Goal: Entertainment & Leisure: Consume media (video, audio)

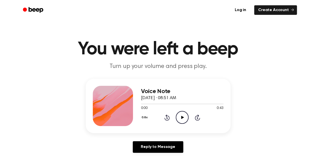
click at [181, 118] on icon at bounding box center [182, 117] width 3 height 3
click at [179, 120] on icon "Pause Audio" at bounding box center [182, 117] width 13 height 13
click at [181, 122] on icon "Play Audio" at bounding box center [182, 117] width 13 height 13
click at [184, 117] on icon "Play Audio" at bounding box center [182, 117] width 13 height 13
click at [167, 113] on div "0.8x Rewind 5 seconds Pause Audio Skip 5 seconds" at bounding box center [182, 117] width 83 height 13
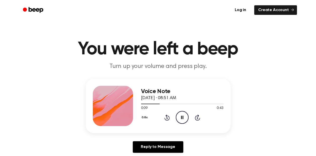
click at [167, 120] on icon "Rewind 5 seconds" at bounding box center [167, 117] width 6 height 7
click at [180, 116] on icon "Pause Audio" at bounding box center [182, 117] width 13 height 13
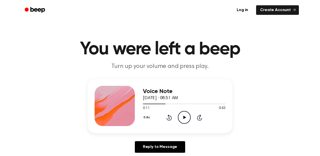
click at [144, 116] on button "0.8x" at bounding box center [147, 117] width 9 height 9
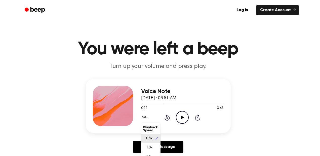
click at [166, 118] on icon "Rewind 5 seconds" at bounding box center [167, 117] width 6 height 7
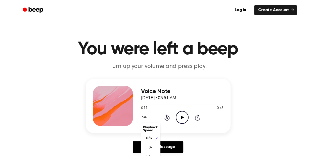
click at [166, 118] on icon "Rewind 5 seconds" at bounding box center [167, 117] width 6 height 7
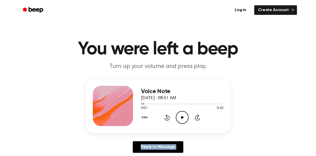
click at [166, 118] on icon "Rewind 5 seconds" at bounding box center [167, 117] width 6 height 7
drag, startPoint x: 166, startPoint y: 118, endPoint x: 179, endPoint y: 116, distance: 13.4
click at [179, 116] on icon "Play Audio" at bounding box center [182, 117] width 13 height 13
click at [182, 116] on icon "Pause Audio" at bounding box center [182, 117] width 13 height 13
click at [164, 118] on icon "Rewind 5 seconds" at bounding box center [167, 117] width 6 height 7
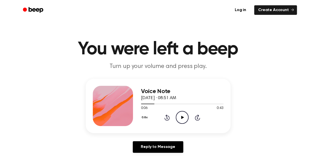
click at [183, 120] on icon "Play Audio" at bounding box center [182, 117] width 13 height 13
click at [181, 119] on icon "Play Audio" at bounding box center [182, 117] width 13 height 13
click at [187, 113] on icon "Play Audio" at bounding box center [182, 117] width 13 height 13
click at [184, 115] on icon "Pause Audio" at bounding box center [182, 117] width 13 height 13
click at [166, 117] on icon "Rewind 5 seconds" at bounding box center [167, 117] width 6 height 7
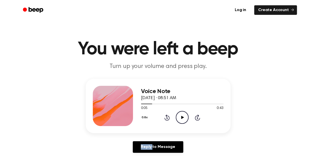
click at [166, 117] on icon "Rewind 5 seconds" at bounding box center [167, 117] width 6 height 7
drag, startPoint x: 166, startPoint y: 117, endPoint x: 184, endPoint y: 117, distance: 18.9
click at [184, 117] on icon "Play Audio" at bounding box center [182, 117] width 13 height 13
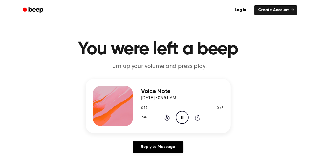
click at [182, 115] on icon "Pause Audio" at bounding box center [182, 117] width 13 height 13
click at [169, 113] on div "0.8x Rewind 5 seconds Play Audio Skip 5 seconds" at bounding box center [182, 117] width 83 height 13
click at [167, 116] on icon at bounding box center [167, 117] width 5 height 6
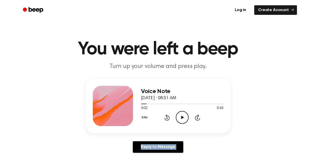
click at [167, 116] on icon at bounding box center [167, 117] width 5 height 6
click at [180, 113] on icon "Play Audio" at bounding box center [182, 117] width 13 height 13
click at [180, 113] on icon "Pause Audio" at bounding box center [182, 117] width 13 height 13
click at [165, 115] on icon "Rewind 5 seconds" at bounding box center [167, 117] width 6 height 7
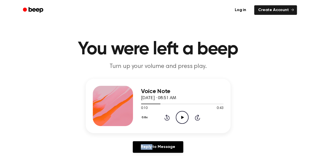
click at [165, 115] on icon "Rewind 5 seconds" at bounding box center [167, 117] width 6 height 7
drag, startPoint x: 165, startPoint y: 115, endPoint x: 180, endPoint y: 113, distance: 15.4
click at [180, 113] on icon "Play Audio" at bounding box center [182, 117] width 13 height 13
click at [184, 116] on icon "Pause Audio" at bounding box center [182, 117] width 13 height 13
